Goal: Information Seeking & Learning: Check status

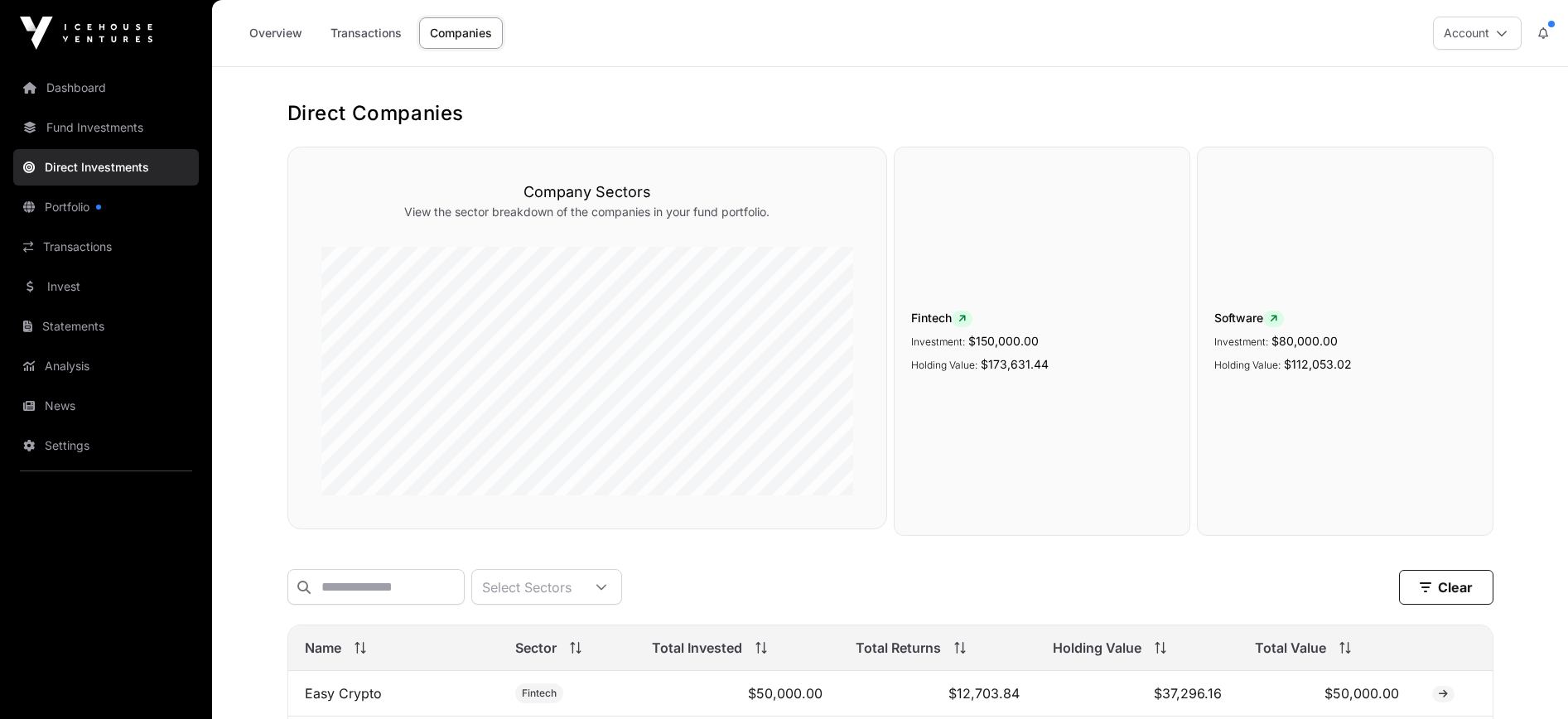
click at [127, 200] on link "Portfolio" at bounding box center [105, 207] width 185 height 36
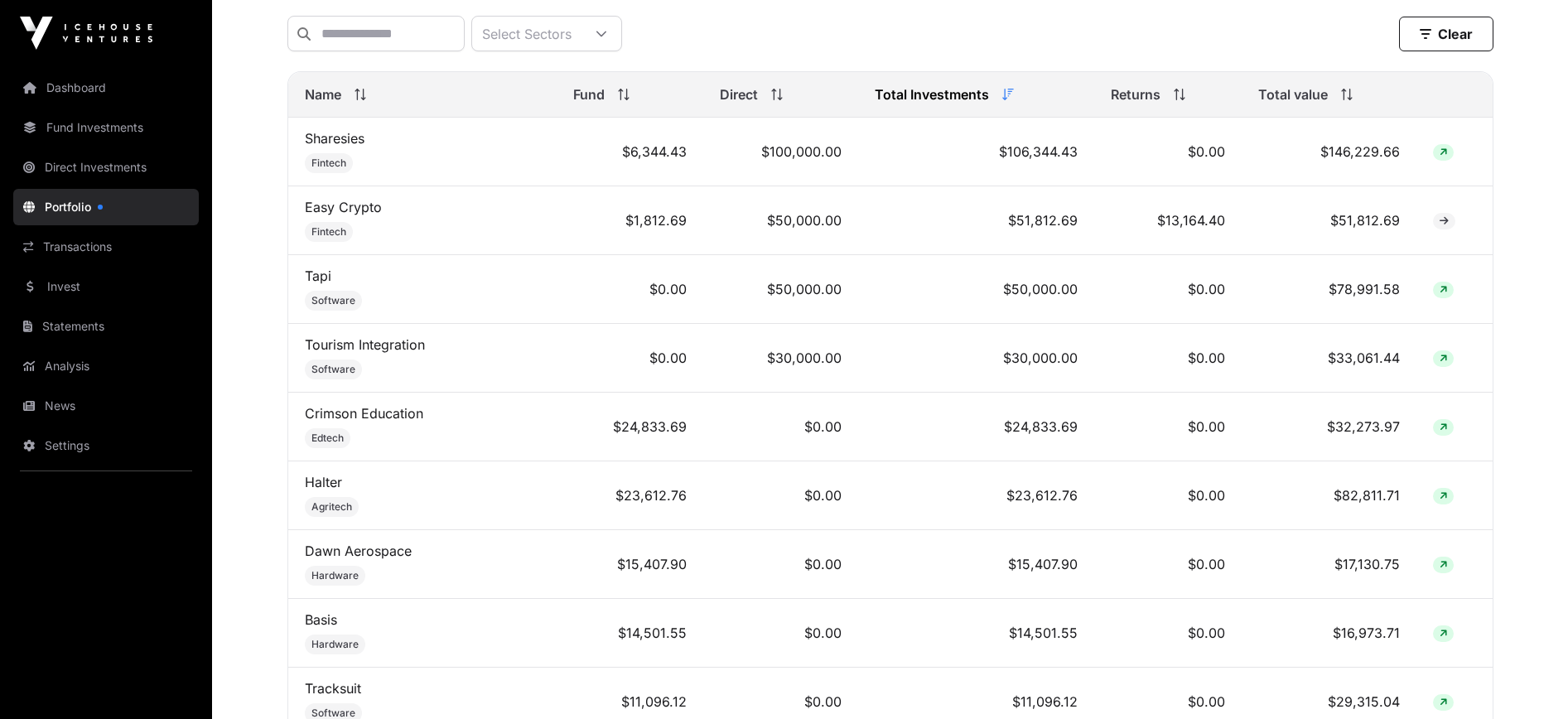
scroll to position [718, 0]
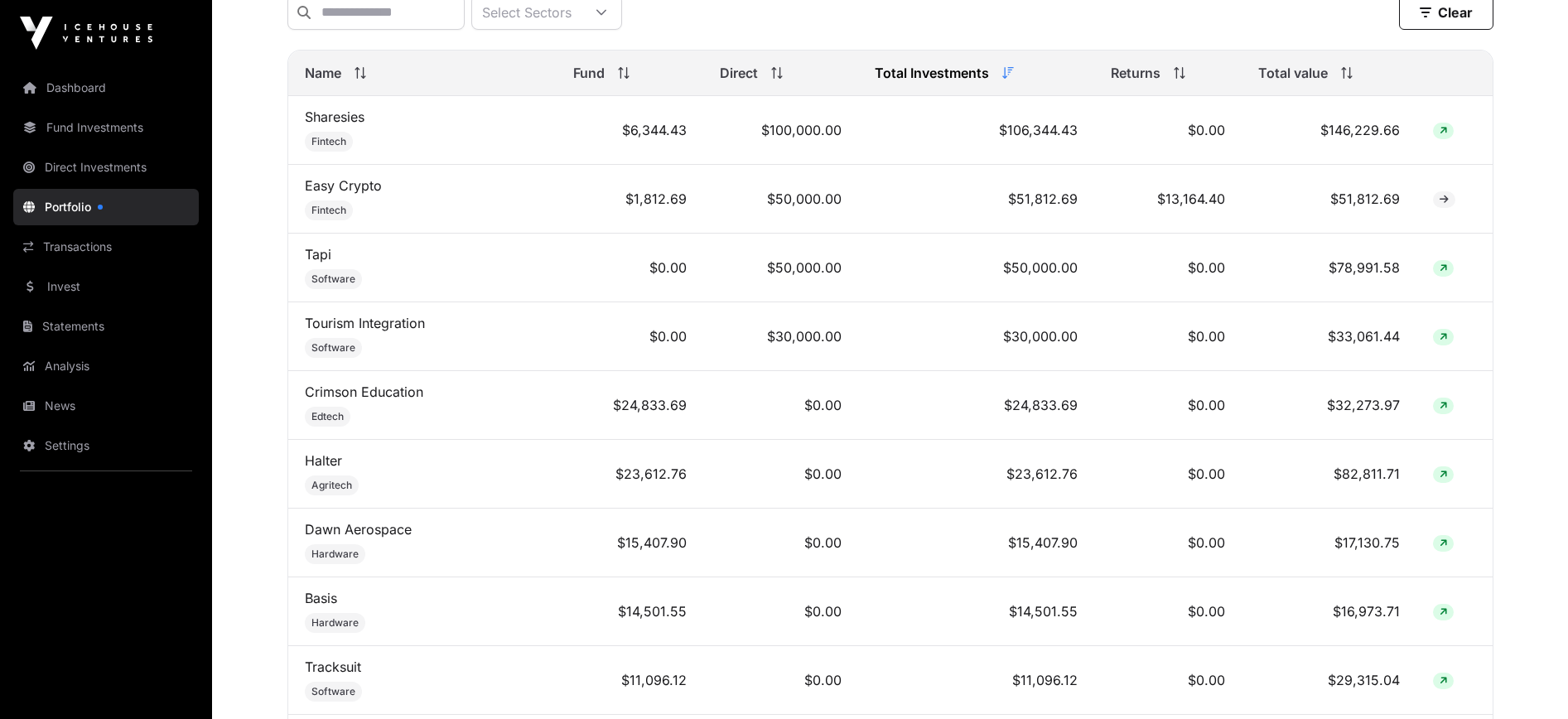
click at [1143, 405] on td "$0.00" at bounding box center [1168, 406] width 148 height 69
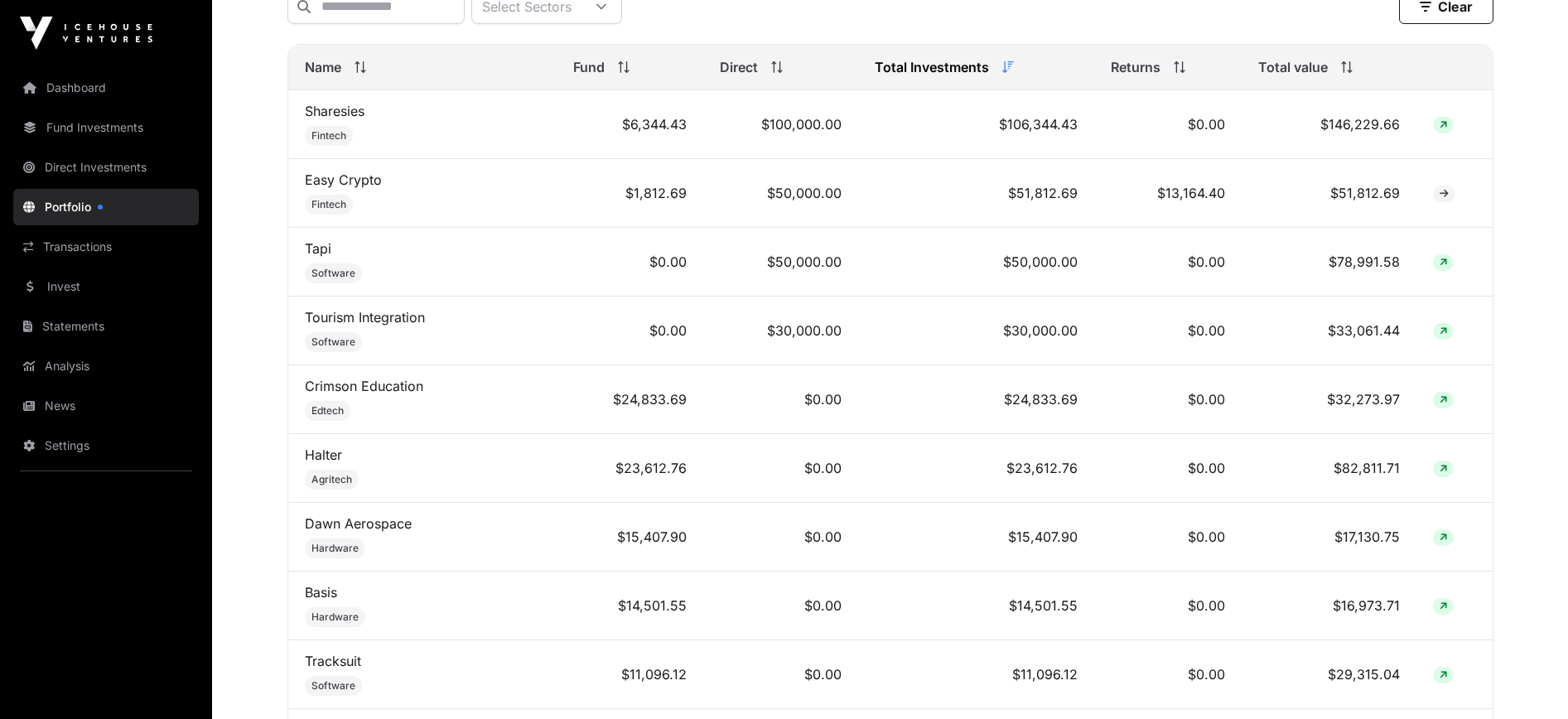
scroll to position [858, 0]
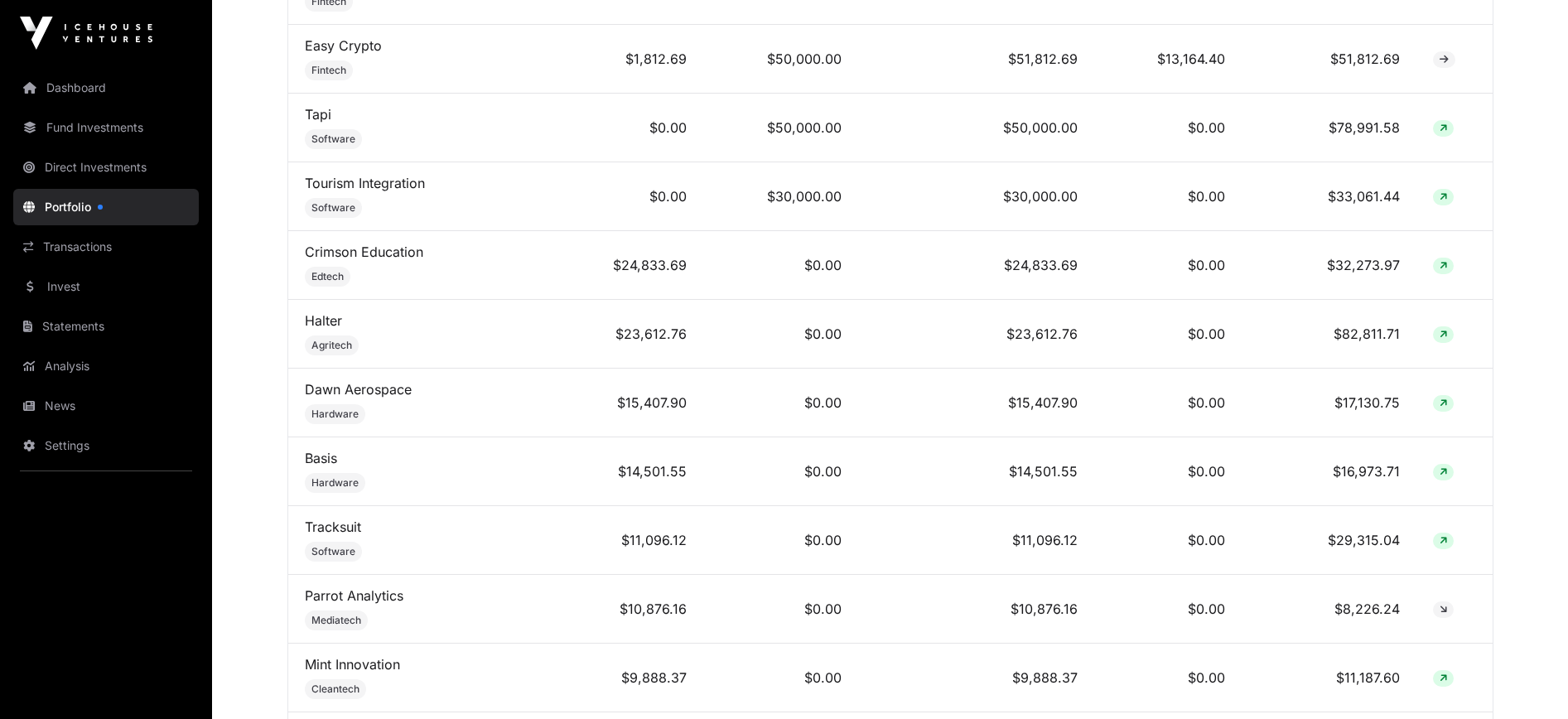
click at [1052, 405] on td "$15,407.90" at bounding box center [976, 403] width 236 height 69
click at [1052, 406] on td "$15,407.90" at bounding box center [976, 403] width 236 height 69
click at [1050, 402] on td "$15,407.90" at bounding box center [976, 403] width 236 height 69
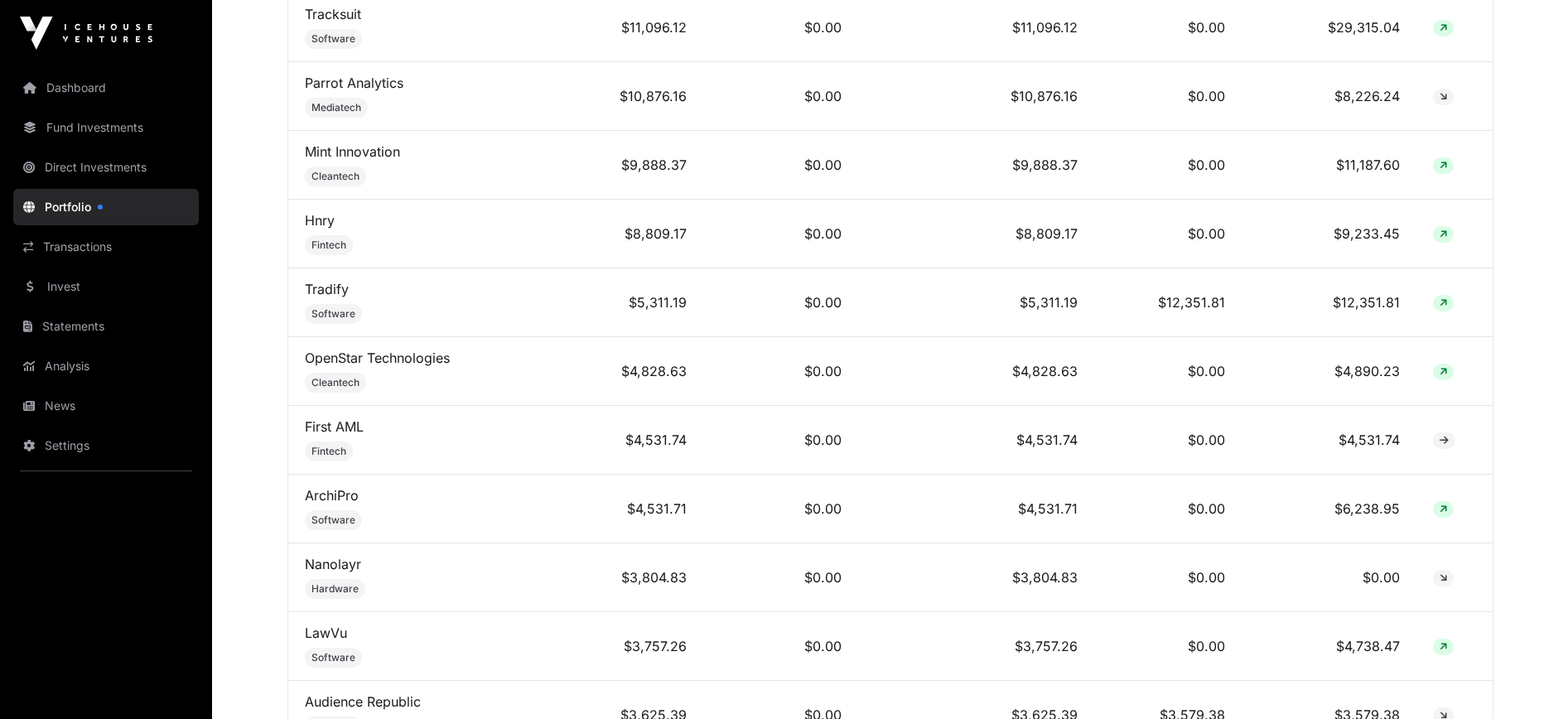
scroll to position [1573, 0]
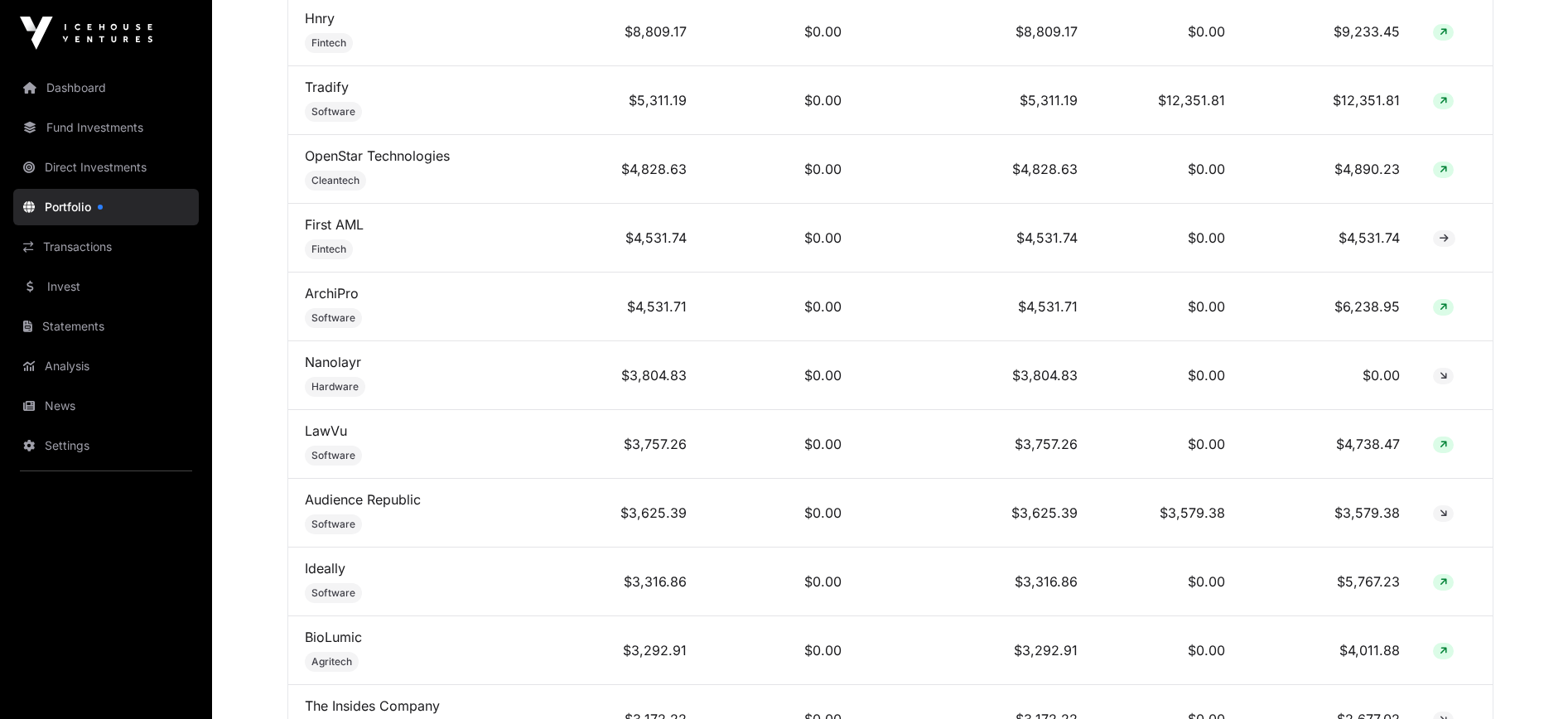
click at [1023, 383] on td "$3,804.83" at bounding box center [976, 376] width 236 height 69
drag, startPoint x: 368, startPoint y: 374, endPoint x: 302, endPoint y: 375, distance: 66.0
click at [302, 375] on td "Nanolayr Hardware" at bounding box center [422, 376] width 269 height 69
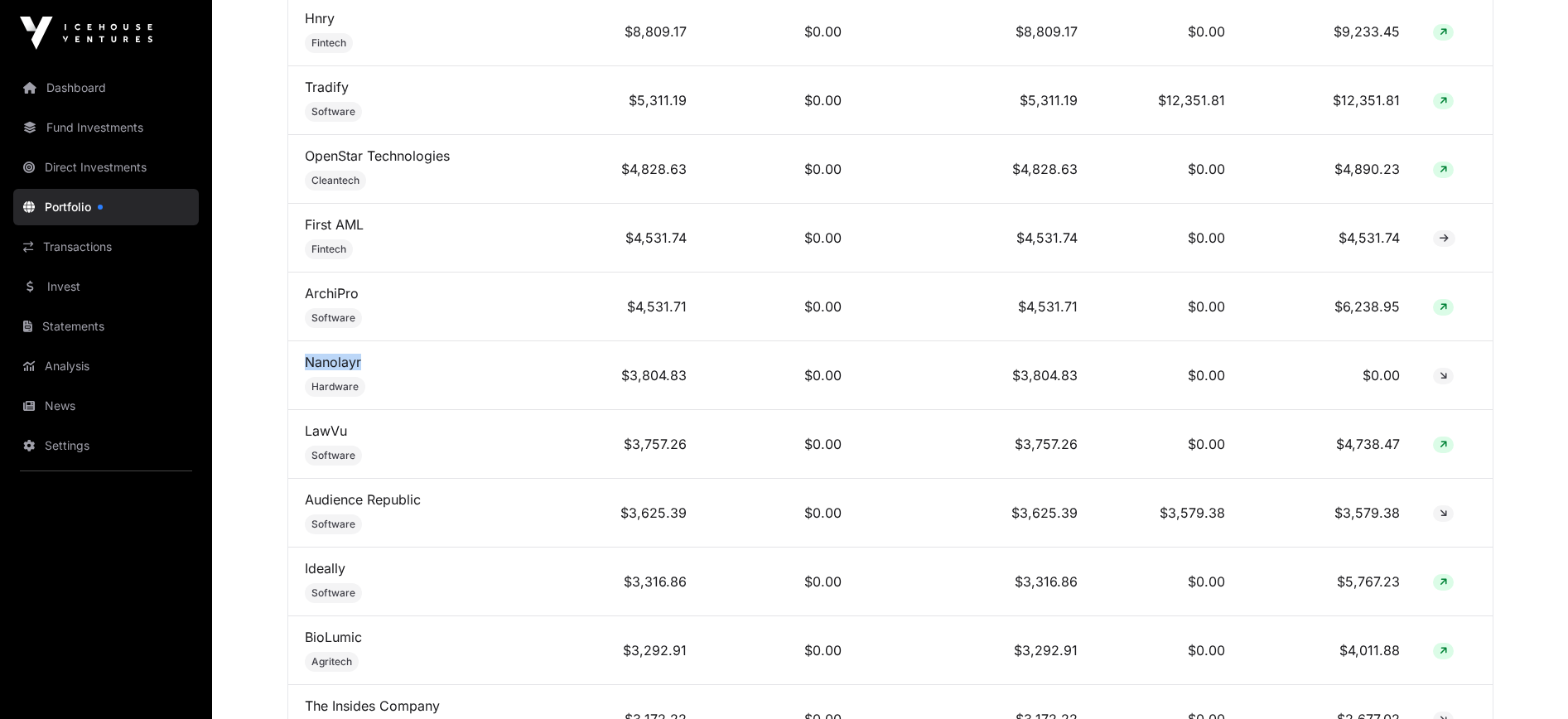
copy link "Nanolayr"
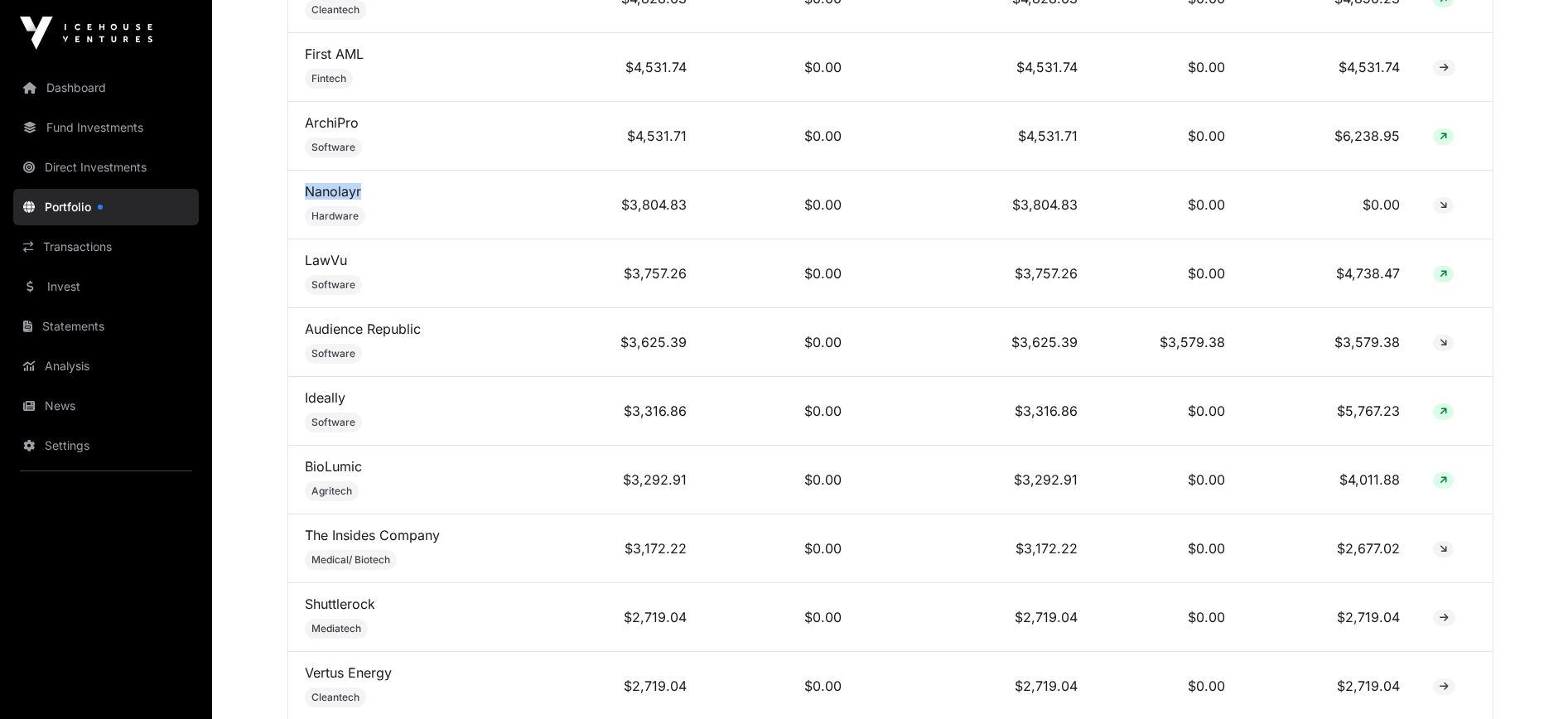
scroll to position [1826, 0]
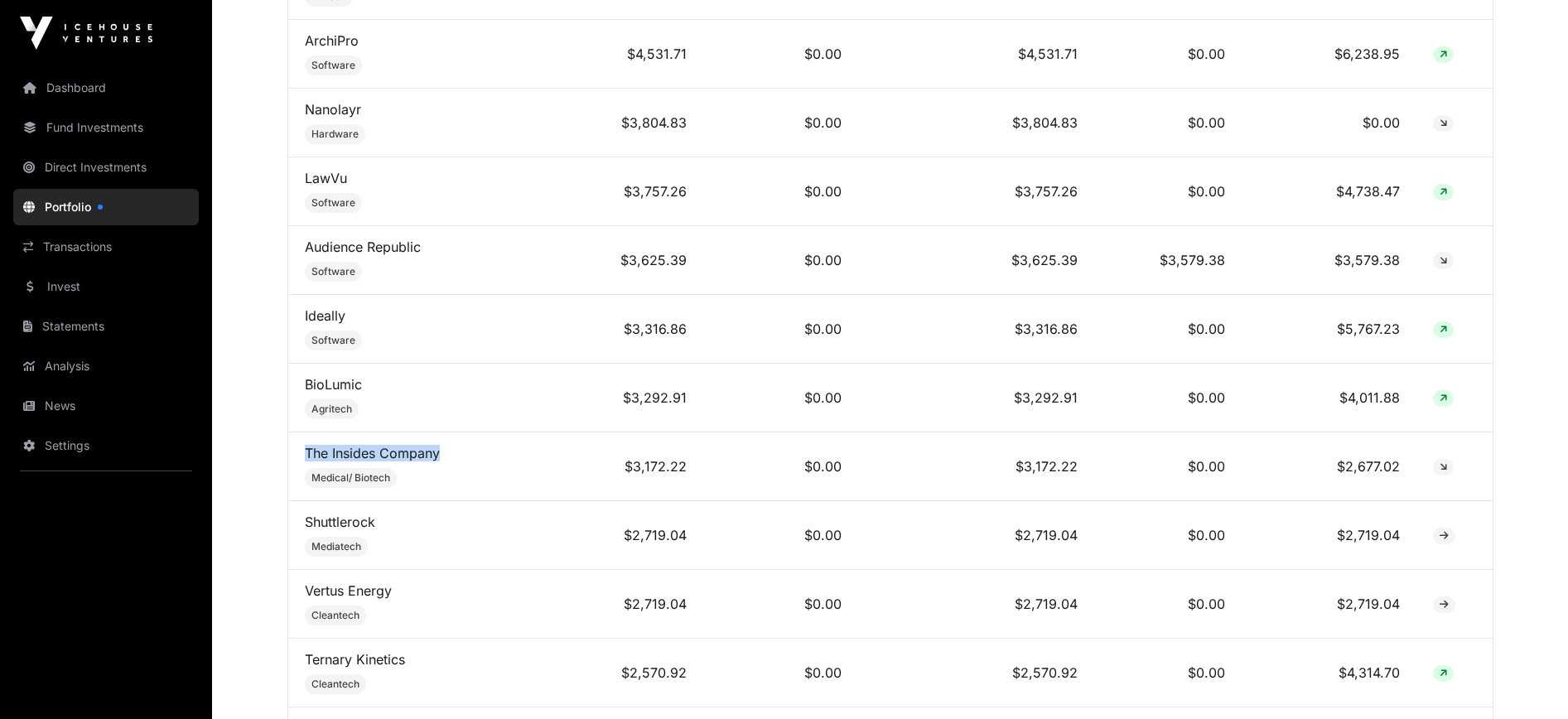
drag, startPoint x: 442, startPoint y: 463, endPoint x: 295, endPoint y: 463, distance: 147.0
click at [295, 463] on td "The Insides Company Medical/ Biotech" at bounding box center [422, 467] width 269 height 69
copy link "The Insides Company"
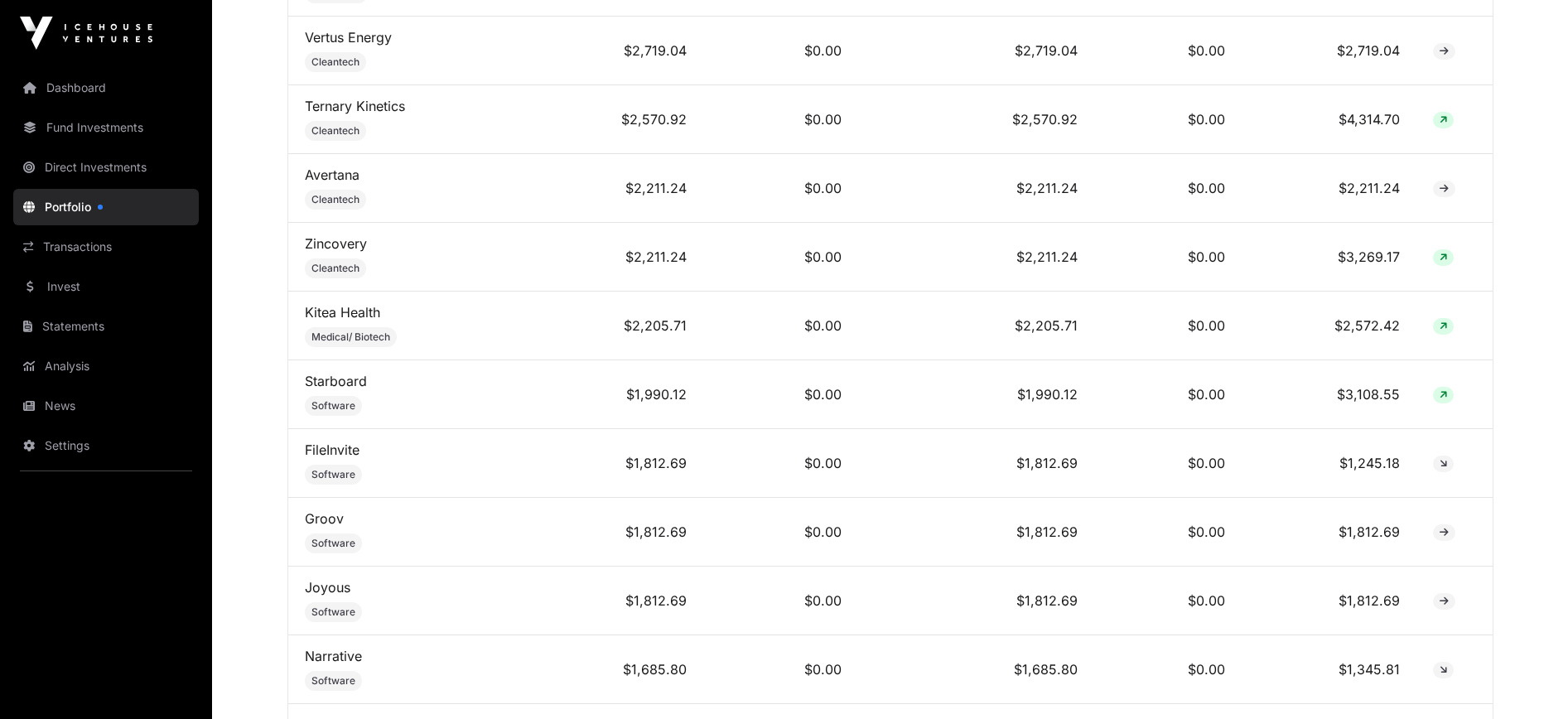
scroll to position [2400, 0]
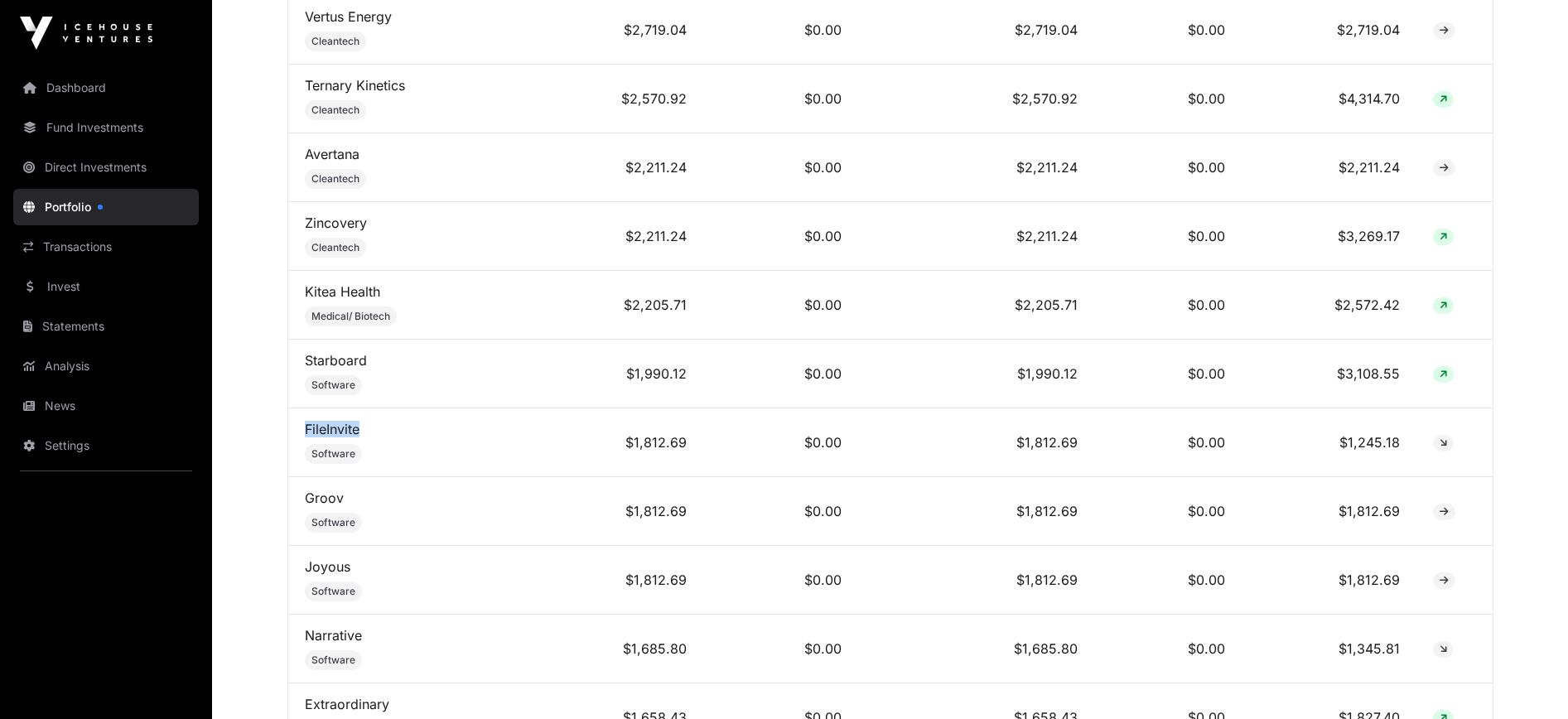
drag, startPoint x: 379, startPoint y: 450, endPoint x: 300, endPoint y: 434, distance: 80.6
click at [300, 434] on td "FileInvite Software" at bounding box center [422, 443] width 269 height 69
copy link "FileInvite"
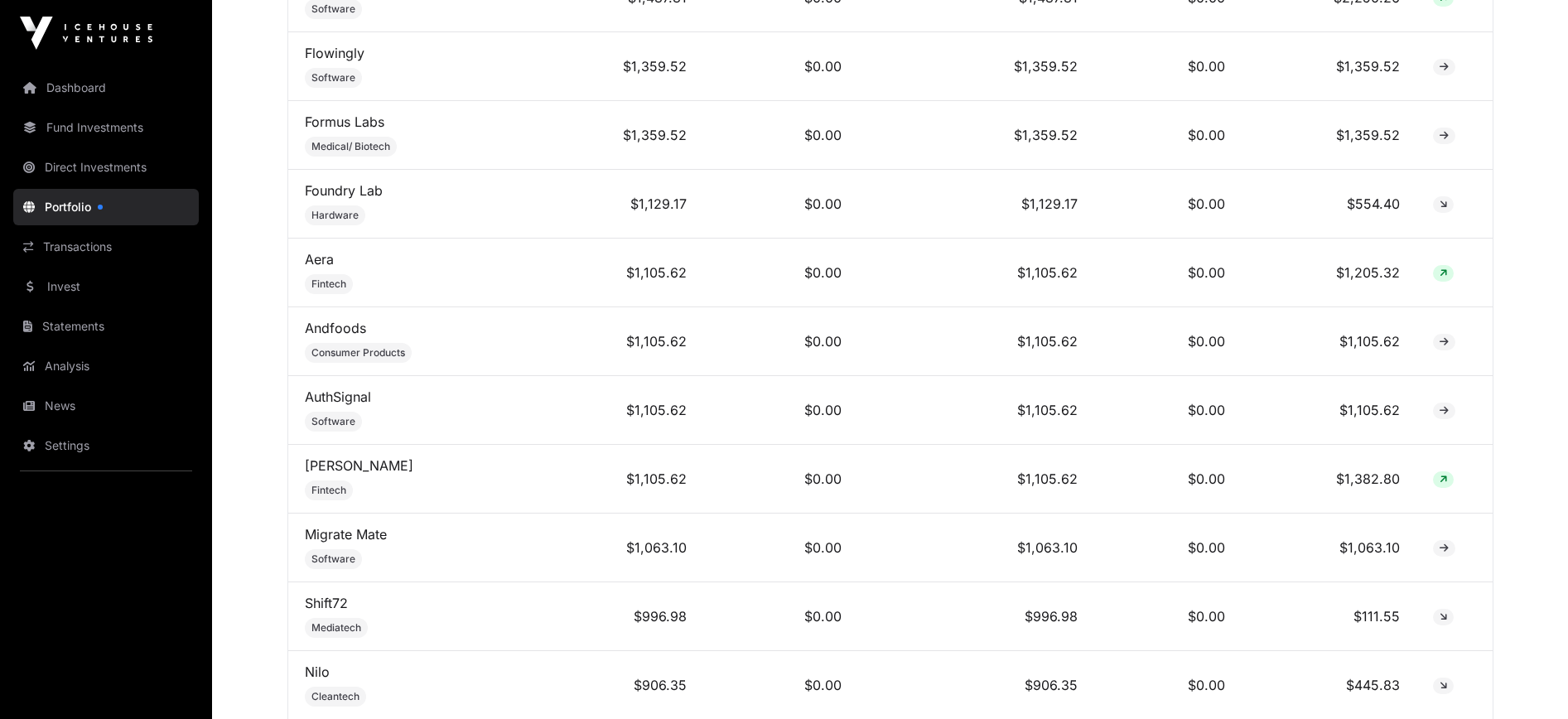
scroll to position [3382, 0]
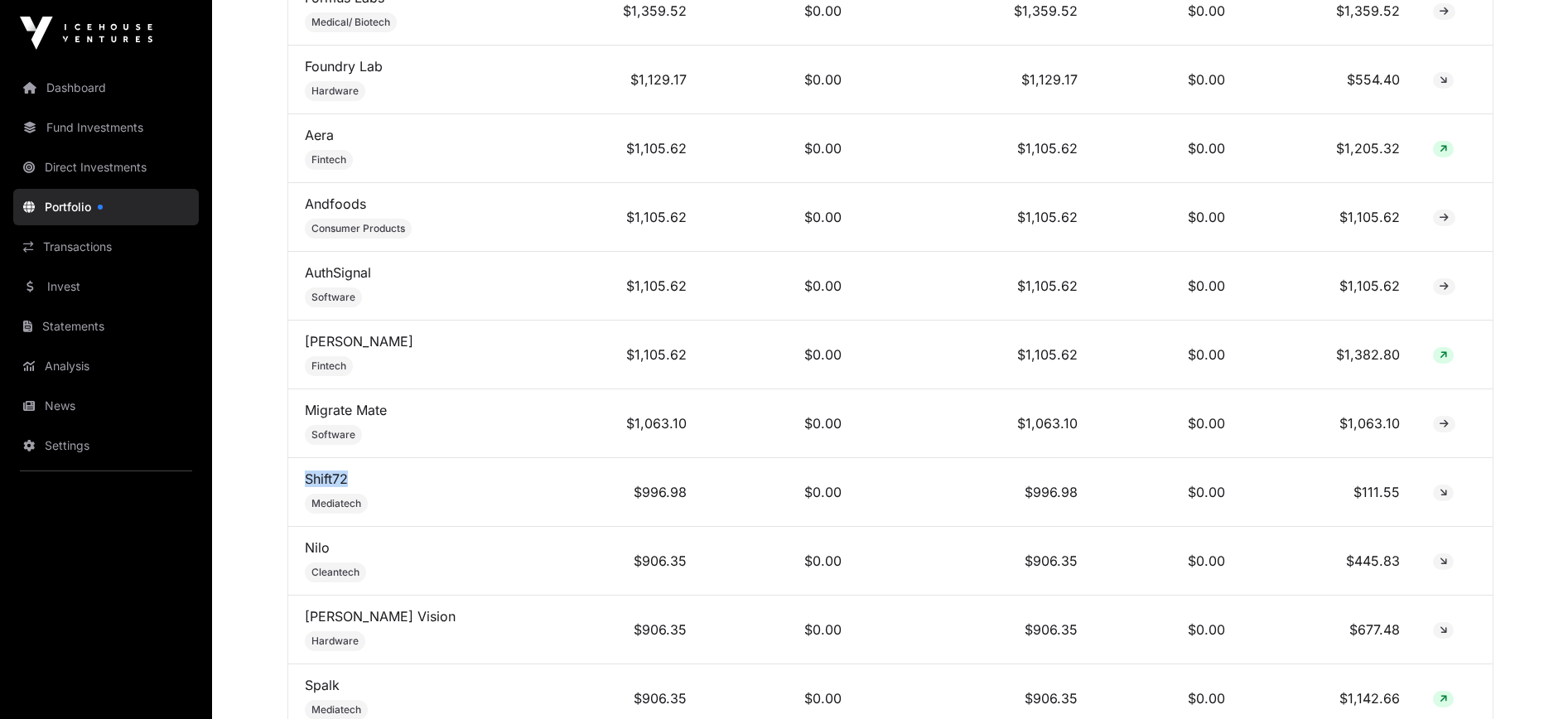
drag, startPoint x: 405, startPoint y: 486, endPoint x: 306, endPoint y: 481, distance: 99.1
click at [306, 481] on td "Shift72 Mediatech" at bounding box center [422, 492] width 269 height 69
copy link "Shift72"
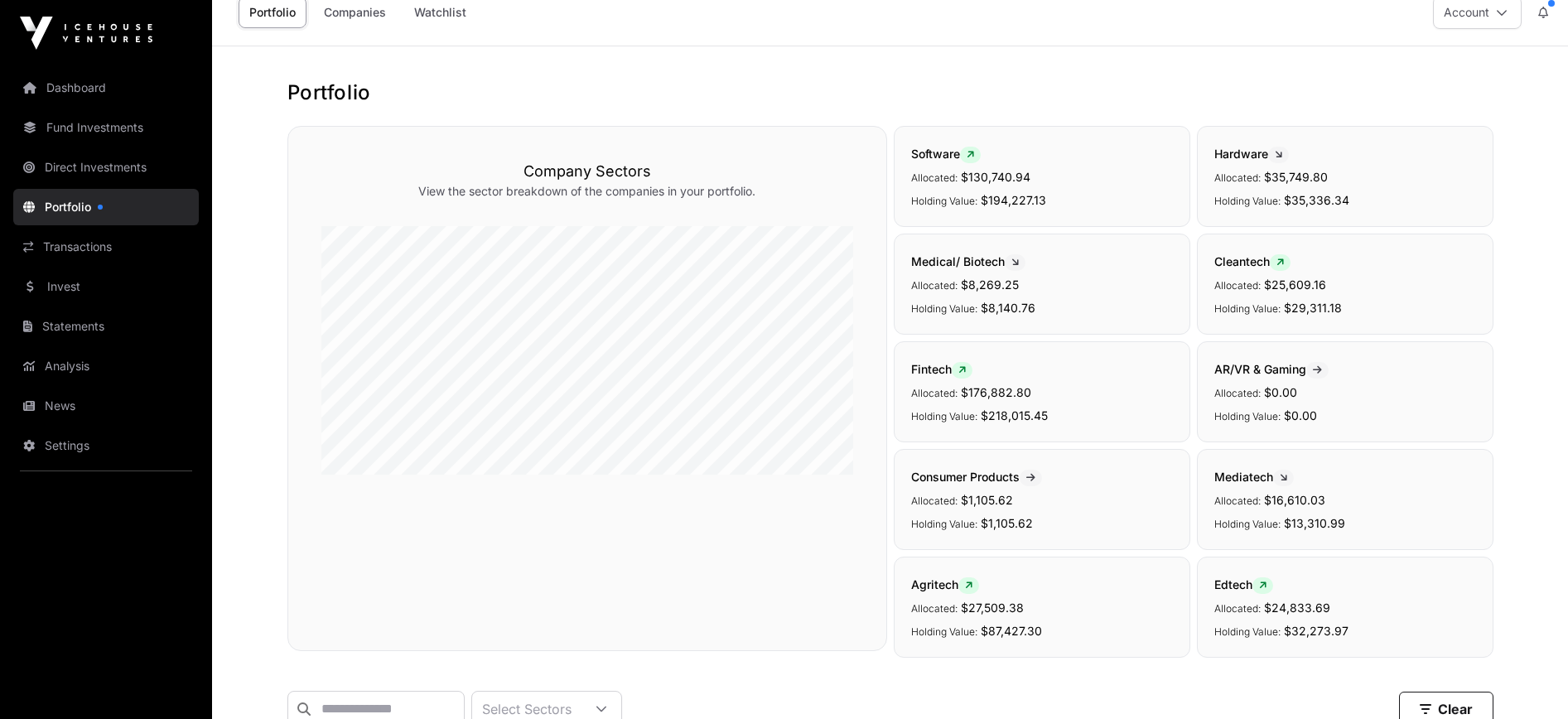
scroll to position [0, 0]
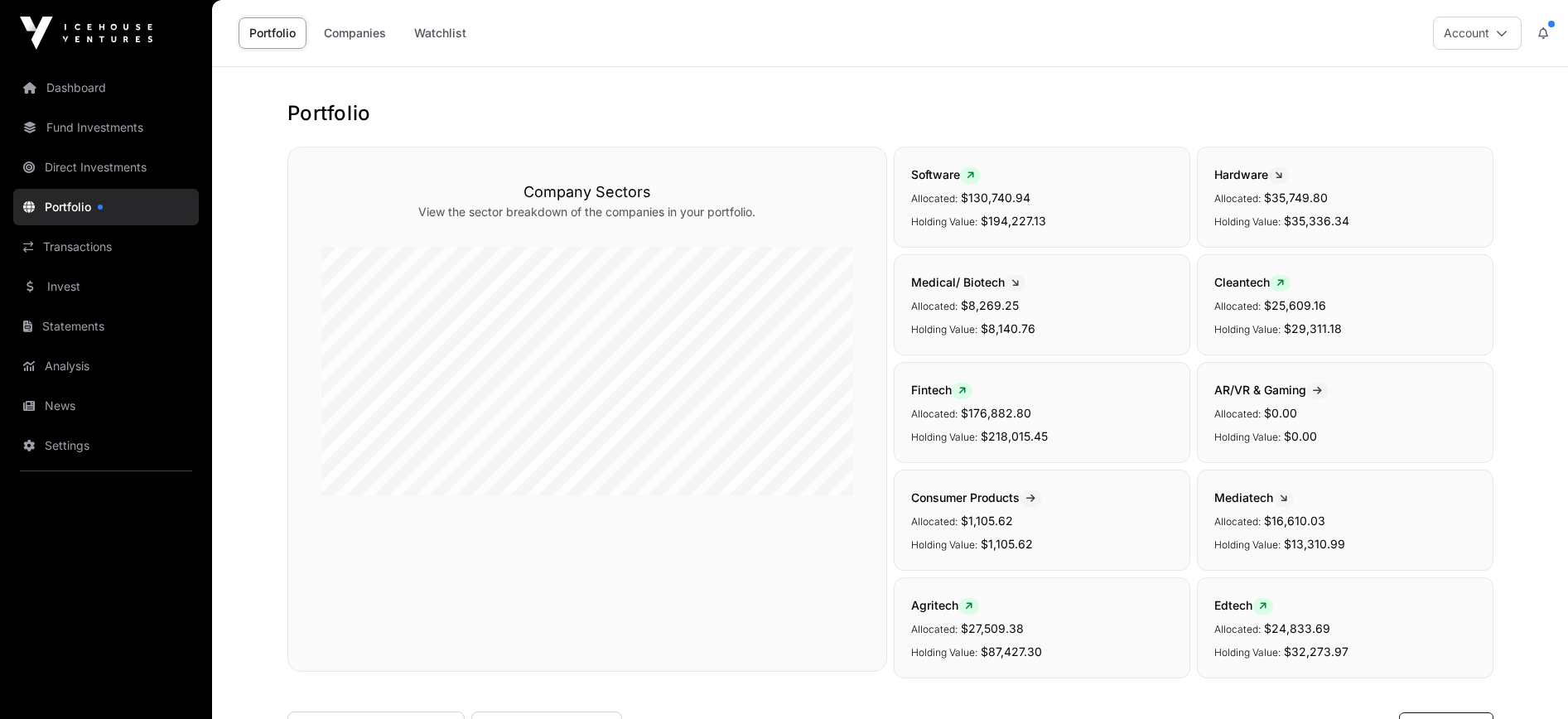
click at [117, 172] on link "Direct Investments" at bounding box center [105, 166] width 185 height 36
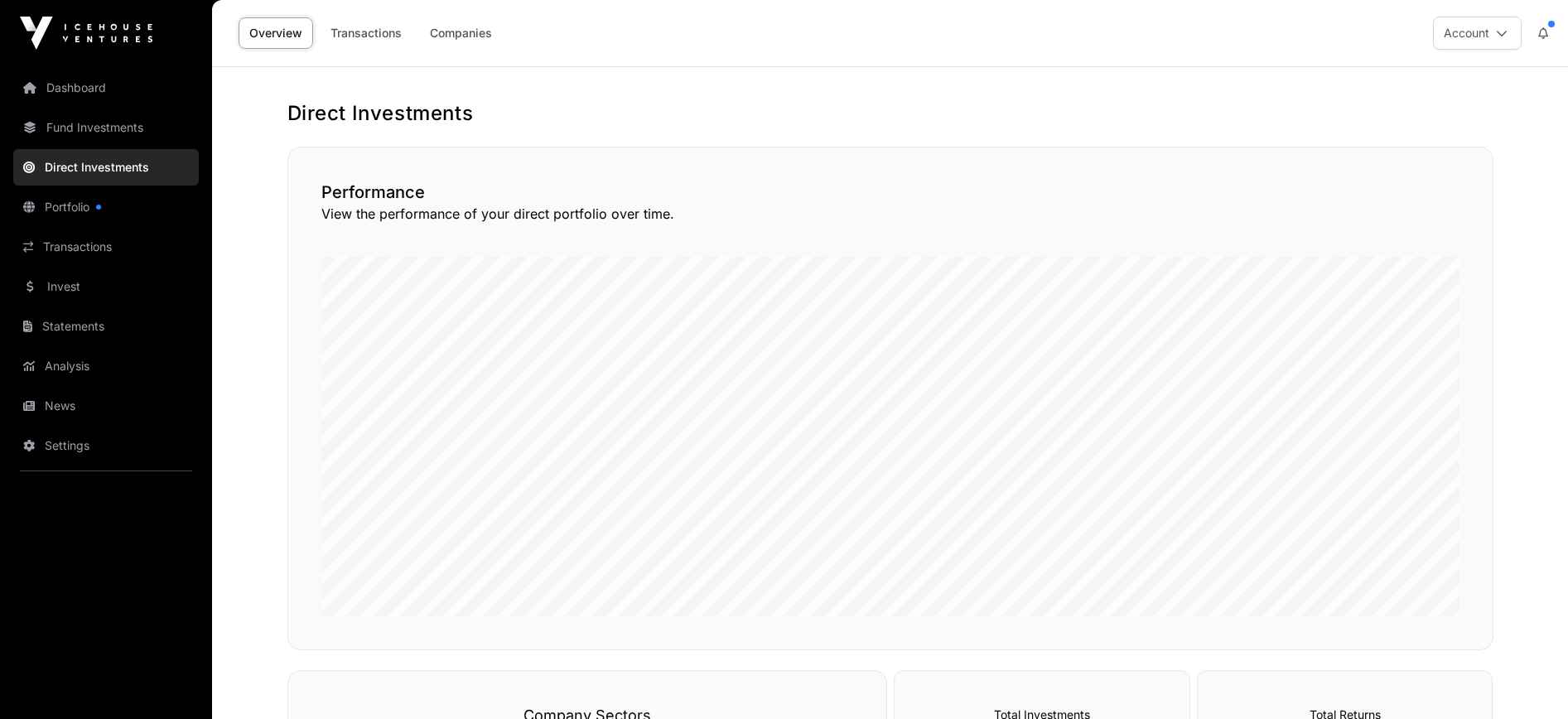
click at [106, 133] on link "Fund Investments" at bounding box center [105, 127] width 185 height 36
click at [106, 134] on link "Fund Investments" at bounding box center [105, 127] width 185 height 36
click at [129, 129] on link "Fund Investments" at bounding box center [105, 127] width 185 height 36
click at [72, 132] on link "Fund Investments" at bounding box center [105, 127] width 185 height 36
click at [76, 97] on link "Dashboard" at bounding box center [105, 88] width 185 height 36
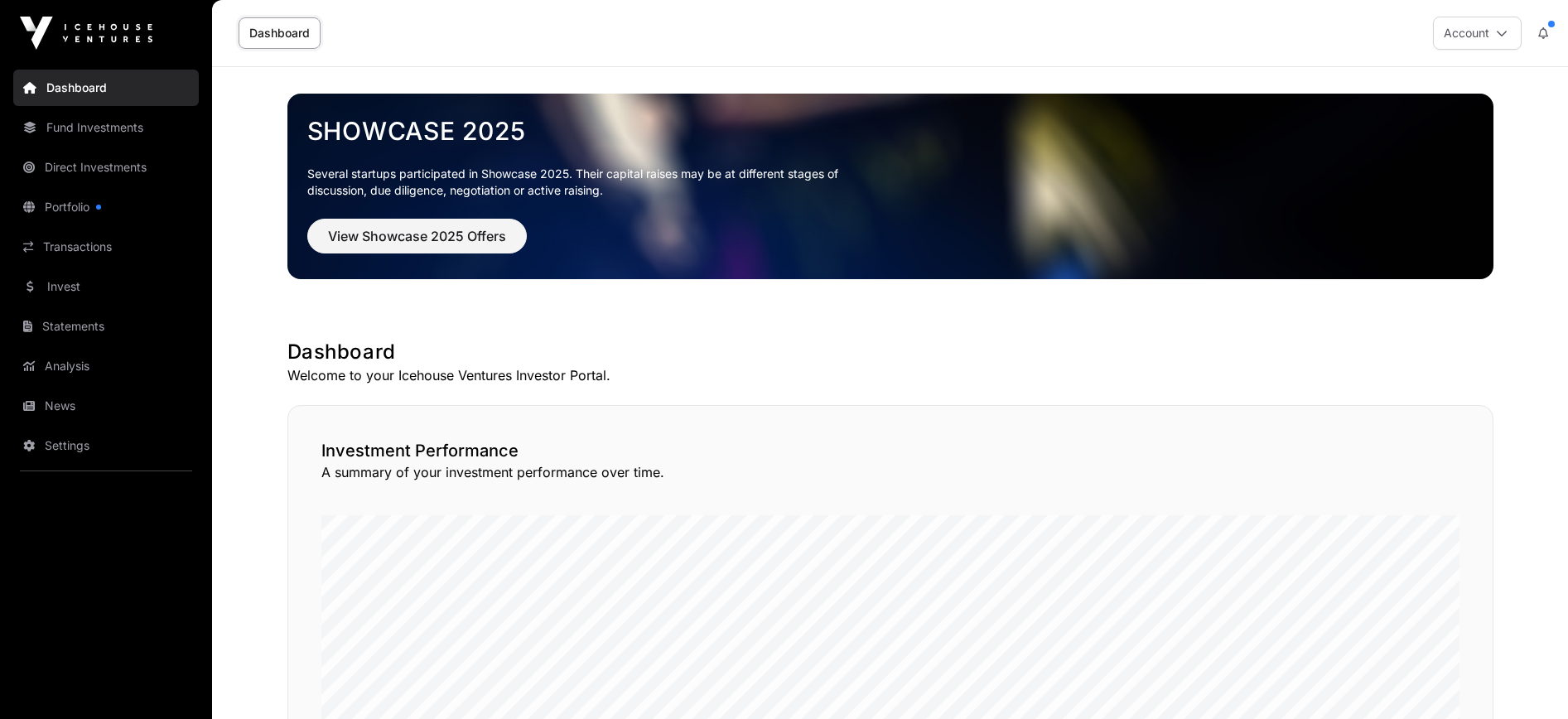
click at [86, 128] on link "Fund Investments" at bounding box center [105, 127] width 185 height 36
click at [85, 131] on link "Fund Investments" at bounding box center [105, 127] width 185 height 36
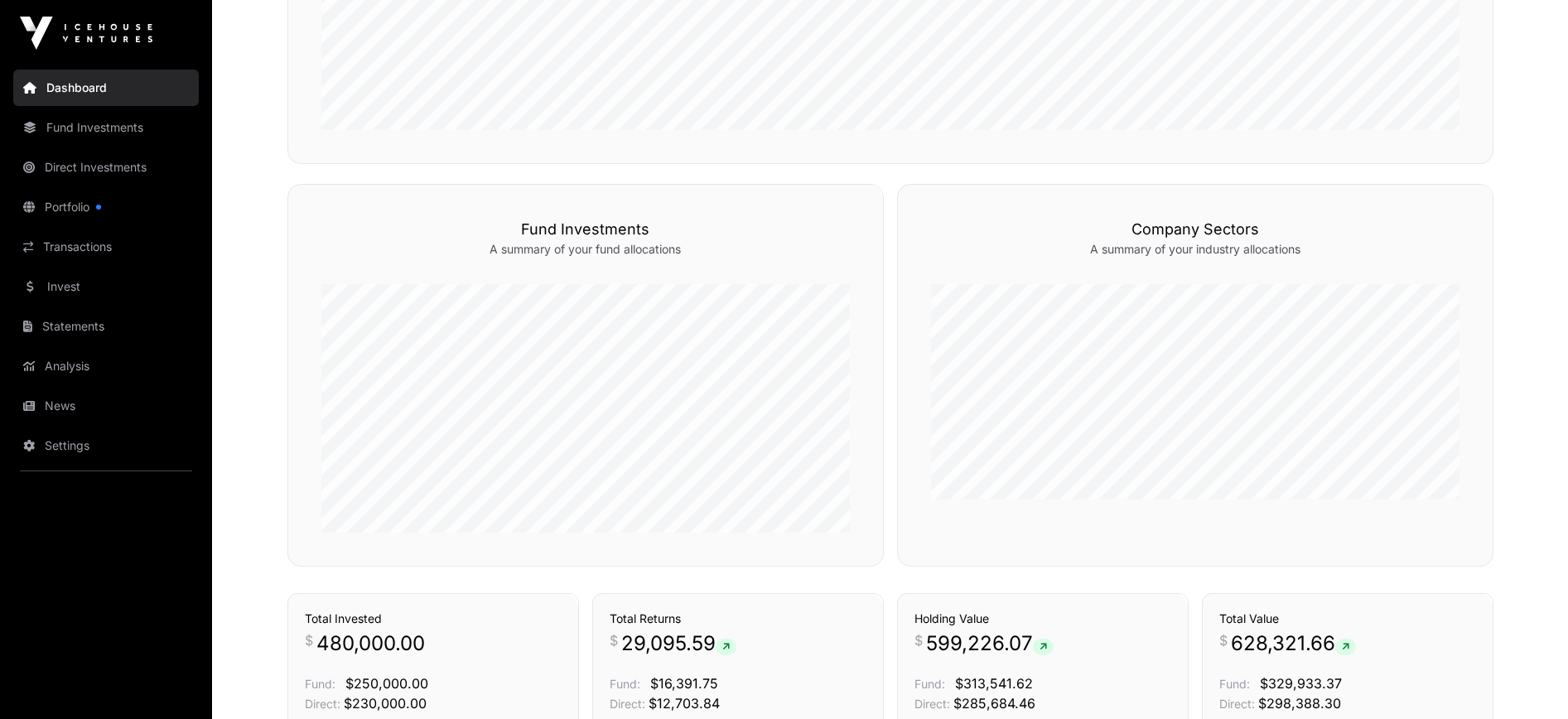
scroll to position [972, 0]
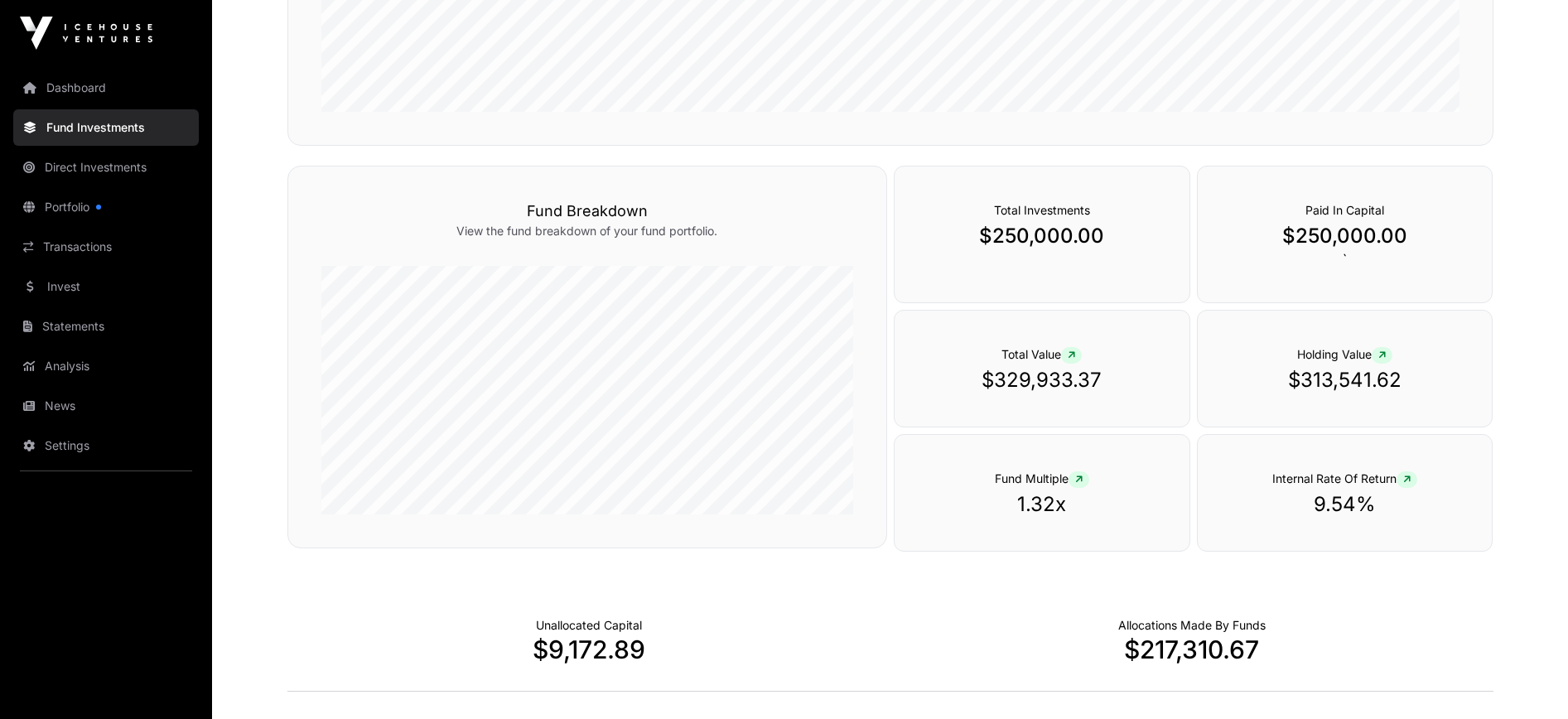
scroll to position [592, 0]
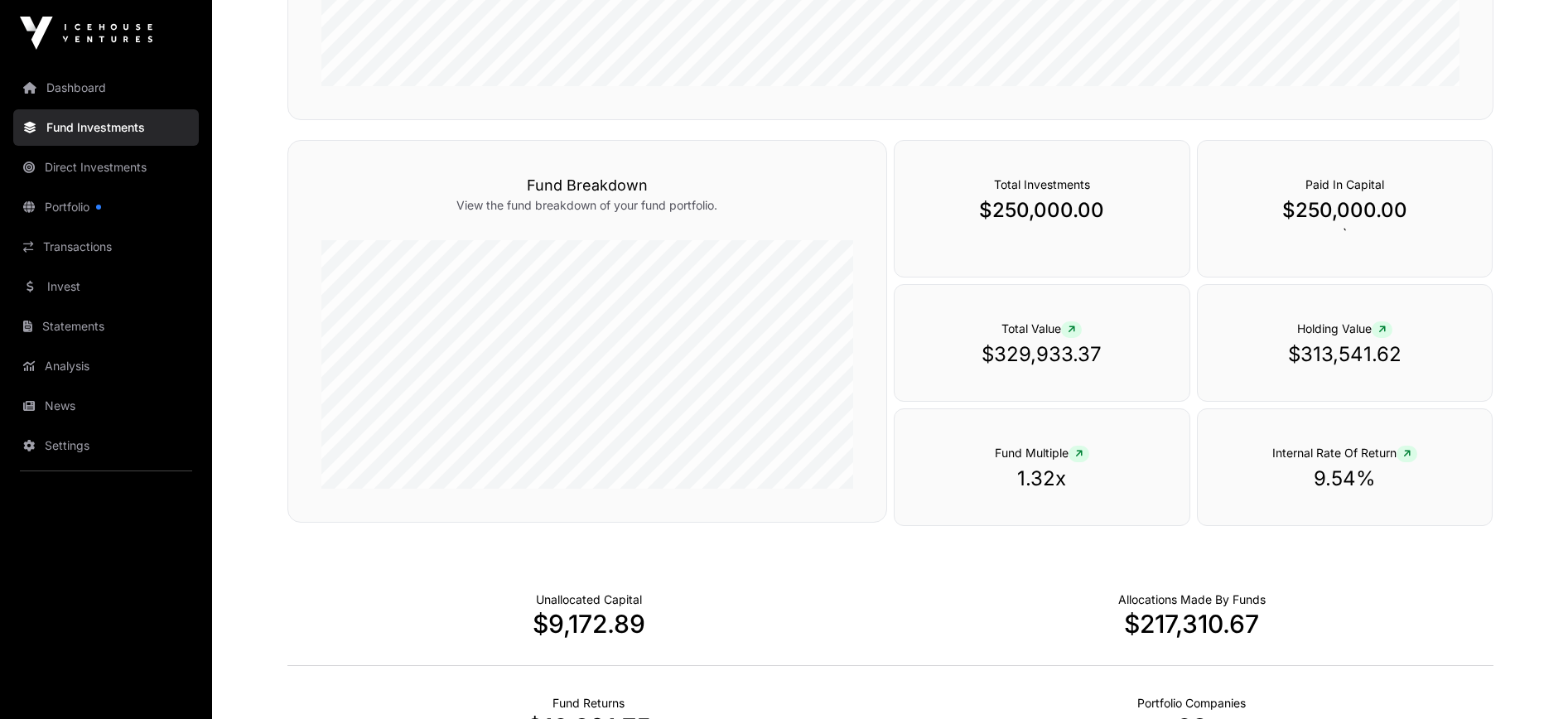
click at [1050, 350] on p "$329,933.37" at bounding box center [1041, 355] width 228 height 27
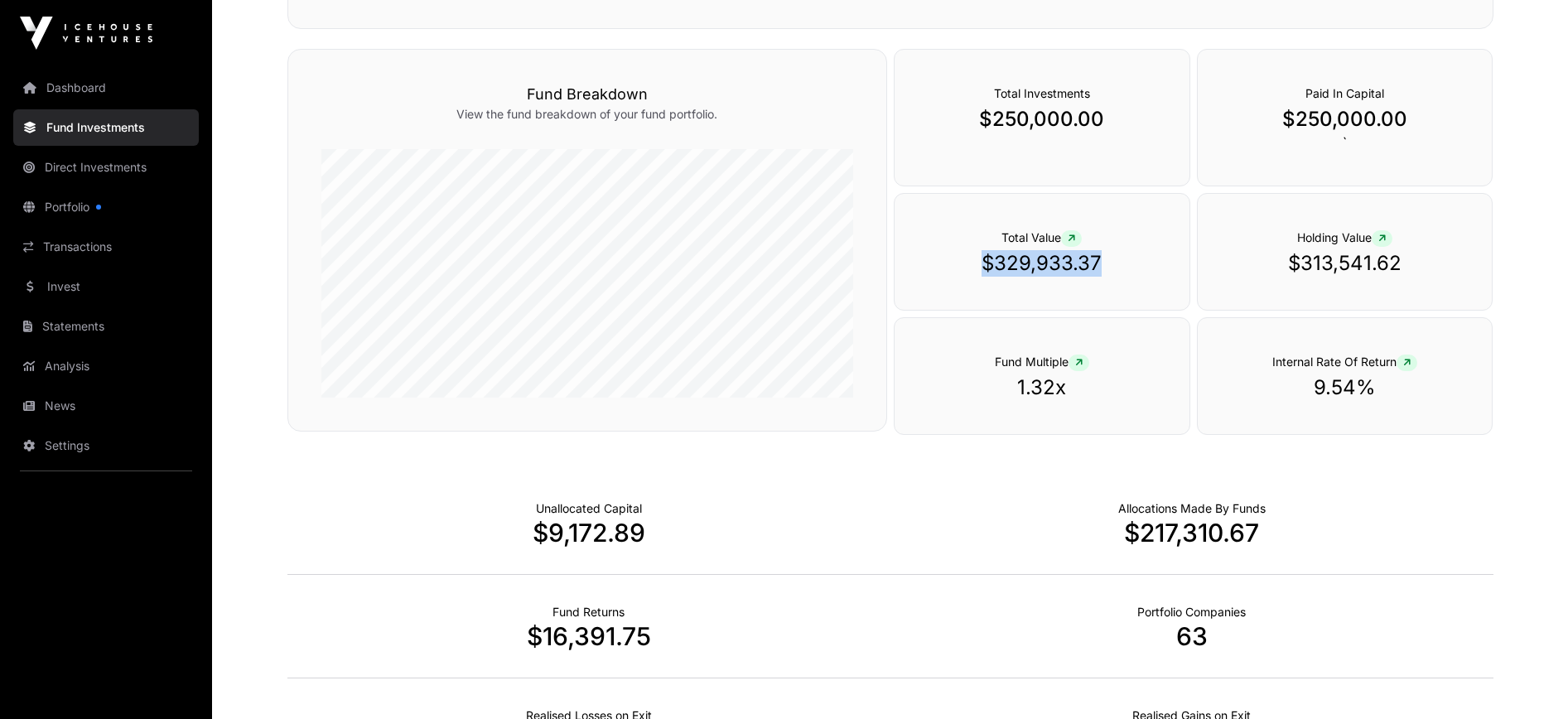
scroll to position [989, 0]
